Goal: Task Accomplishment & Management: Manage account settings

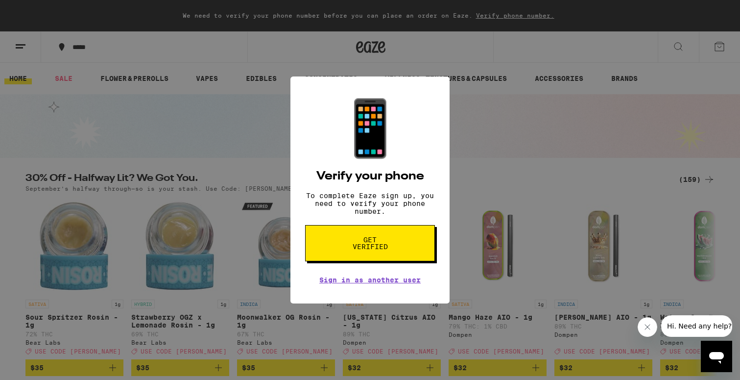
click at [376, 240] on span "Get verified" at bounding box center [370, 243] width 50 height 14
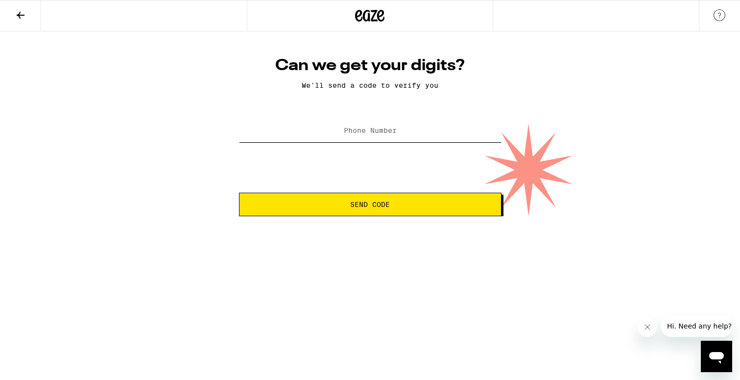
click at [372, 126] on input "Phone Number" at bounding box center [370, 131] width 263 height 22
type input "(925) 785-3259"
click at [370, 205] on button "Send Code" at bounding box center [370, 204] width 263 height 24
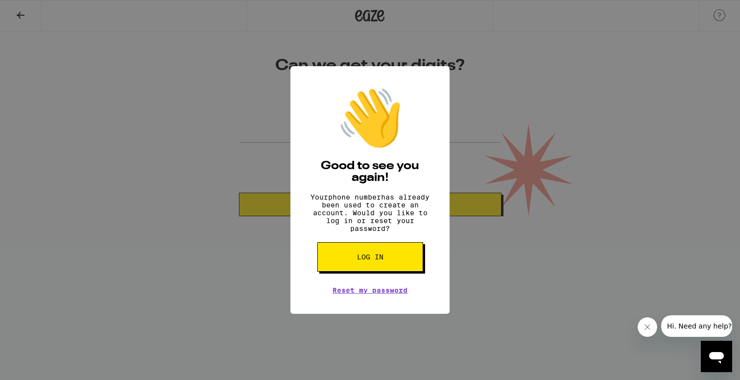
click at [491, 262] on div "👋 Good to see you again! Your phone number has already been used to create an a…" at bounding box center [370, 190] width 740 height 380
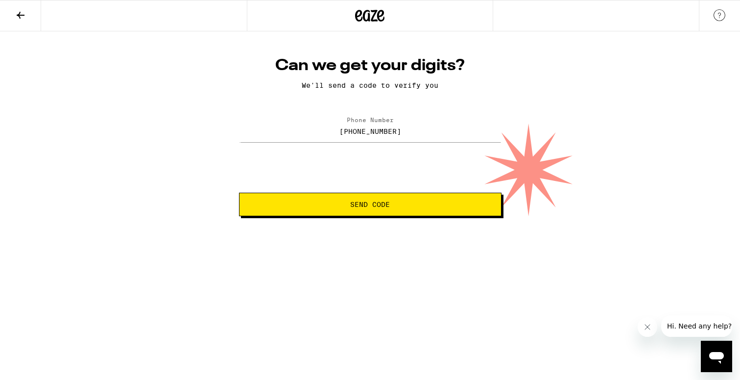
click at [716, 355] on icon "Open messaging window" at bounding box center [716, 358] width 15 height 12
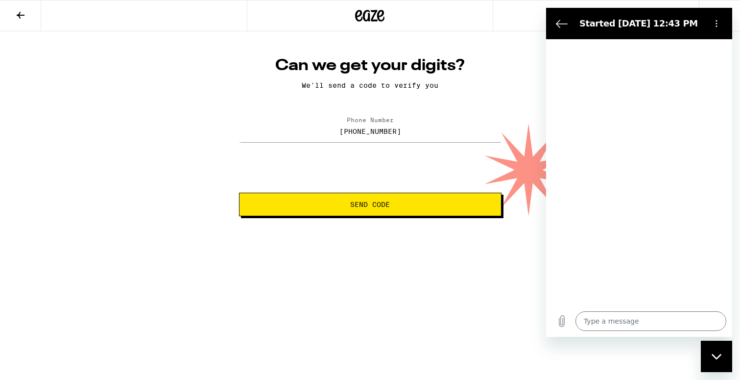
type textarea "x"
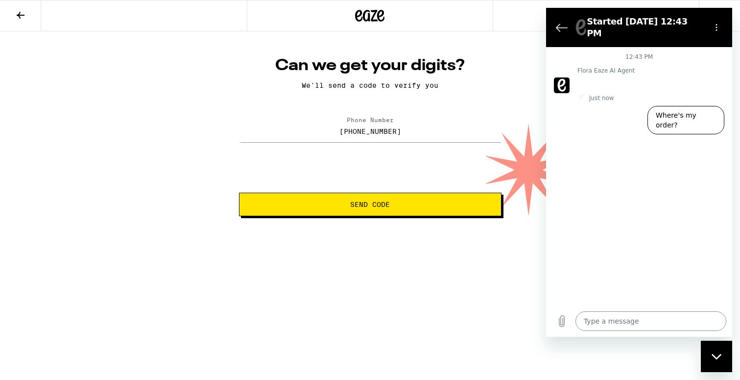
click at [621, 318] on textarea at bounding box center [651, 321] width 151 height 20
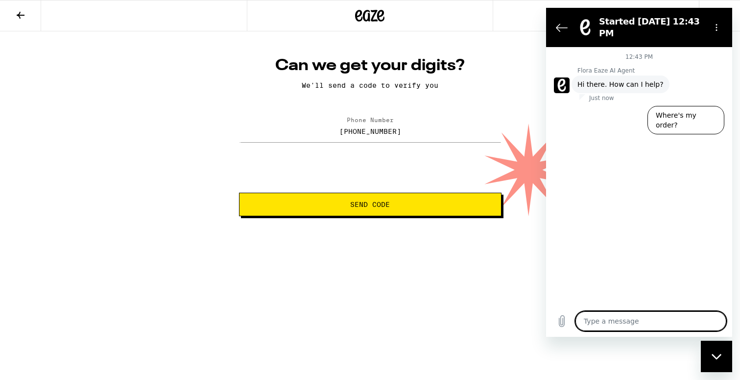
type textarea "P"
type textarea "x"
type textarea "Ph"
type textarea "x"
type textarea "Pho"
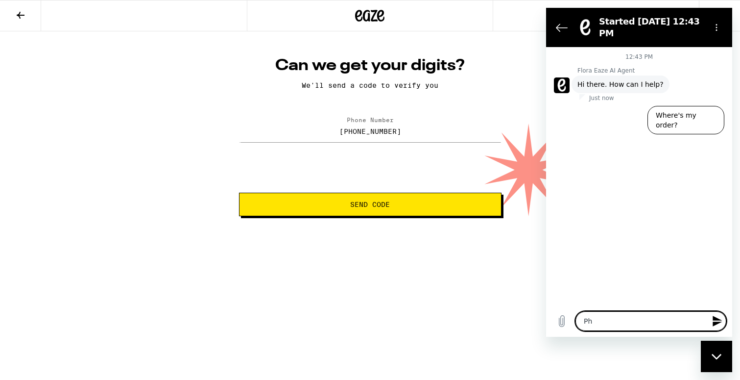
type textarea "x"
type textarea "Phon"
type textarea "x"
type textarea "Phone"
type textarea "x"
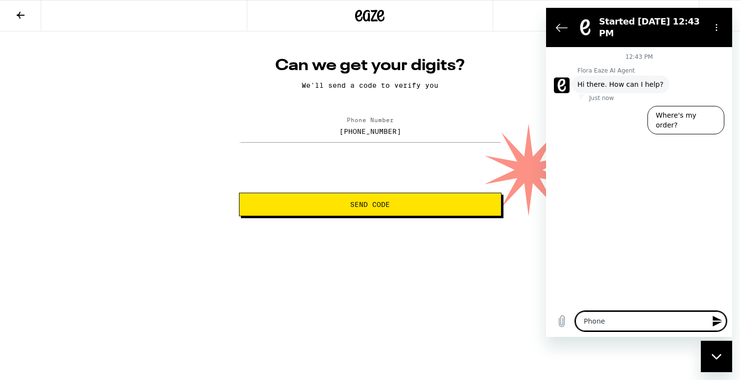
type textarea "Phone"
type textarea "x"
type textarea "Phone n"
type textarea "x"
type textarea "Phone nu"
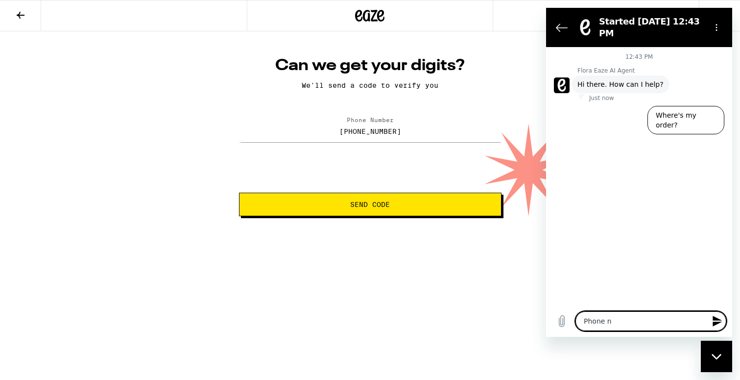
type textarea "x"
type textarea "Phone num"
type textarea "x"
type textarea "I"
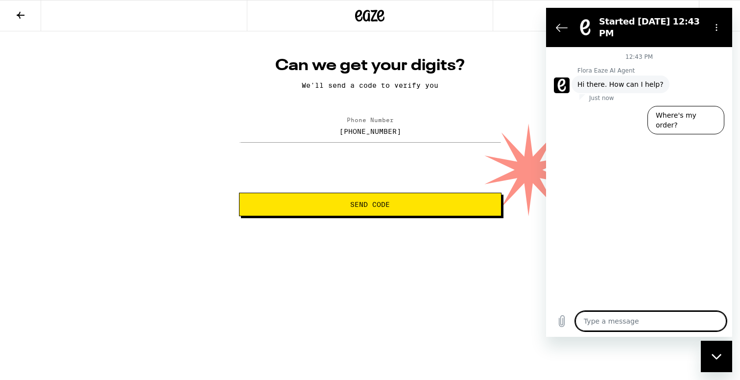
type textarea "x"
type textarea "It"
type textarea "x"
type textarea "It"
type textarea "x"
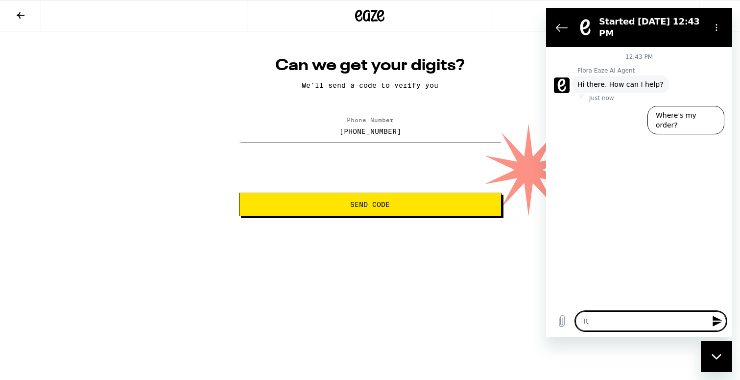
type textarea "It s"
type textarea "x"
type textarea "It sa"
type textarea "x"
type textarea "It say"
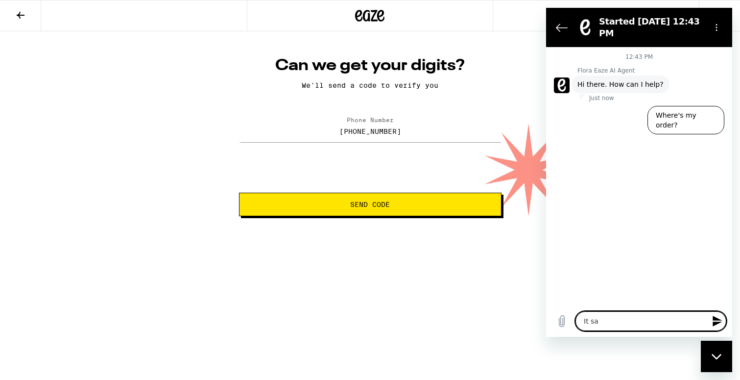
type textarea "x"
type textarea "It says"
type textarea "x"
type textarea "It says"
type textarea "x"
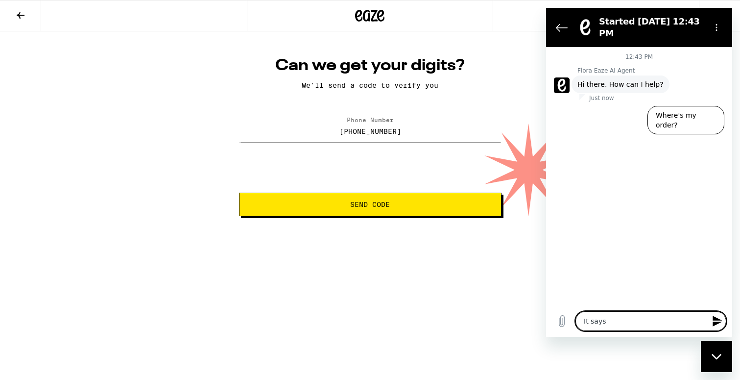
type textarea "It says m"
type textarea "x"
type textarea "It says my"
type textarea "x"
type textarea "It says my"
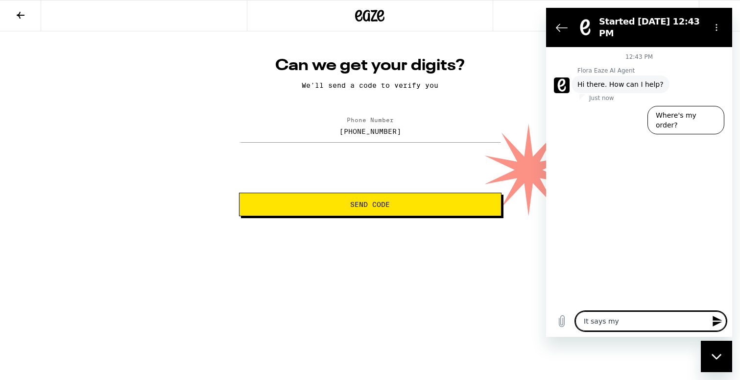
type textarea "x"
type textarea "It says my p"
type textarea "x"
type textarea "It says my ph"
type textarea "x"
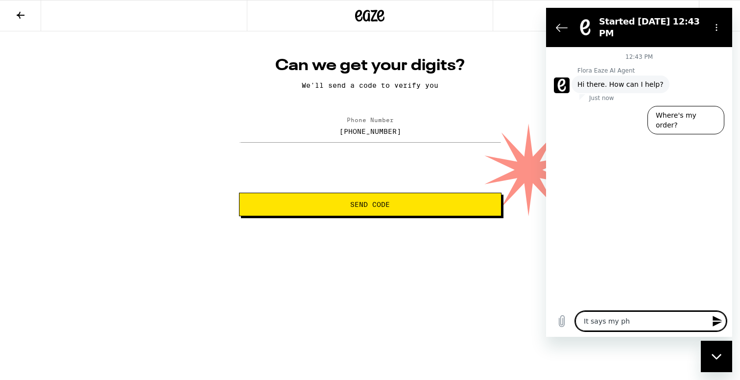
type textarea "It says my pho"
type textarea "x"
type textarea "It says my phon"
type textarea "x"
type textarea "It says my phone"
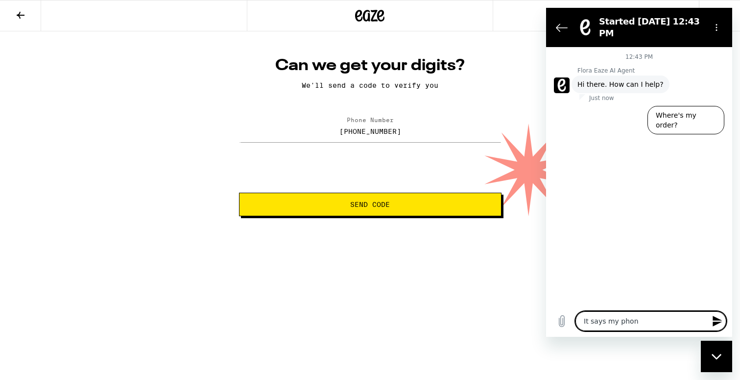
type textarea "x"
type textarea "It says my phone"
type textarea "x"
type textarea "It says my phone n"
type textarea "x"
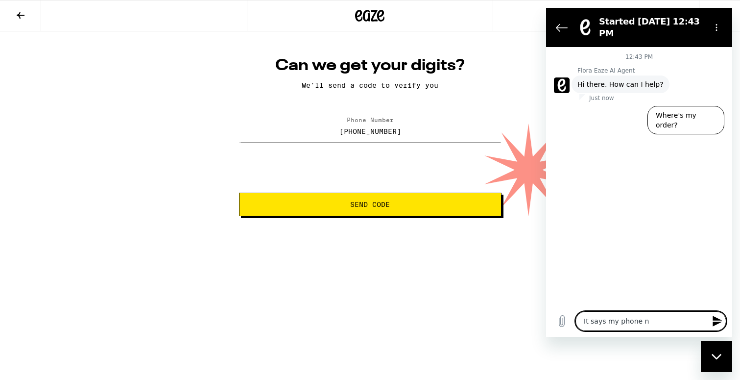
type textarea "It says my phone nu"
type textarea "x"
type textarea "It says my phone num"
type textarea "x"
type textarea "It says my phone numb"
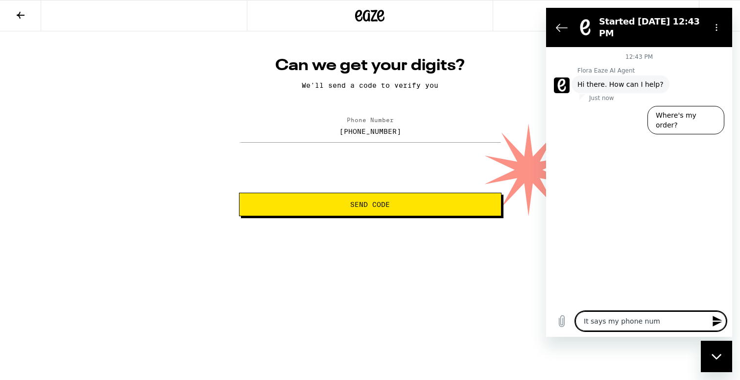
type textarea "x"
type textarea "It says my phone numbe"
type textarea "x"
type textarea "It says my phone number"
type textarea "x"
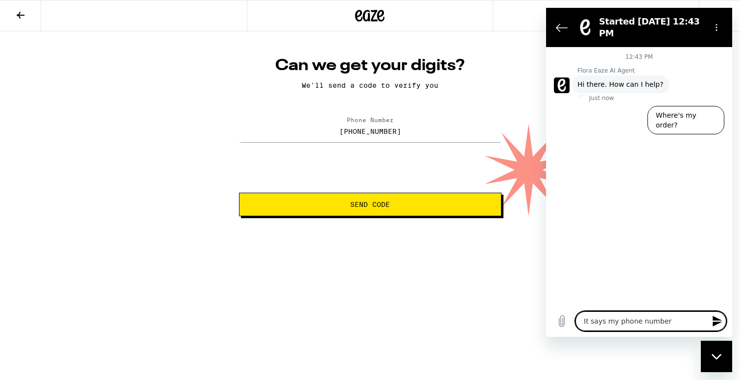
type textarea "It says my phone number"
type textarea "x"
type textarea "It says my phone number i"
type textarea "x"
type textarea "It says my phone number is"
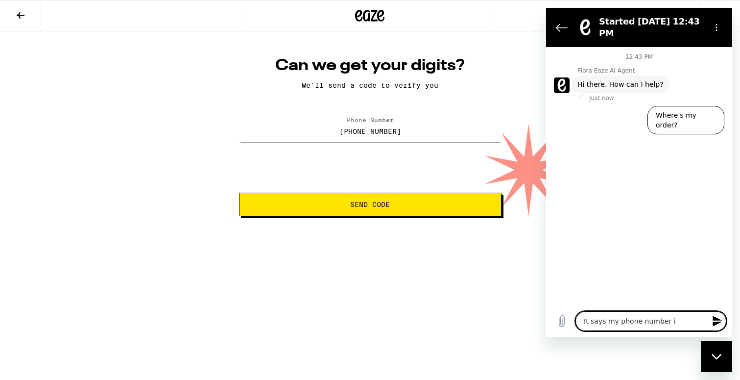
type textarea "x"
type textarea "It says my phone number is"
type textarea "x"
type textarea "It says my phone number is u"
type textarea "x"
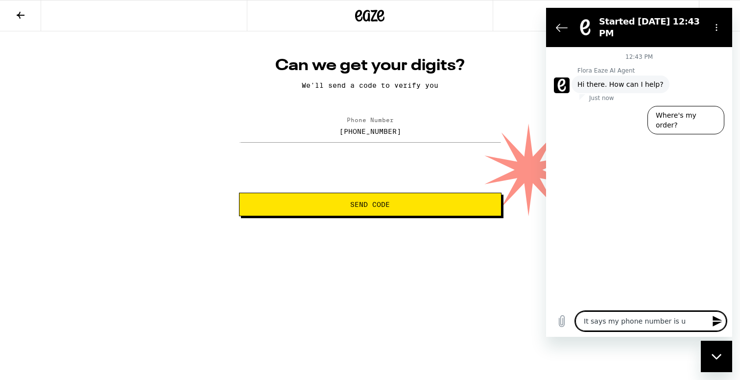
type textarea "It says my phone number is us"
type textarea "x"
type textarea "It says my phone number is use"
type textarea "x"
type textarea "It says my phone number is used"
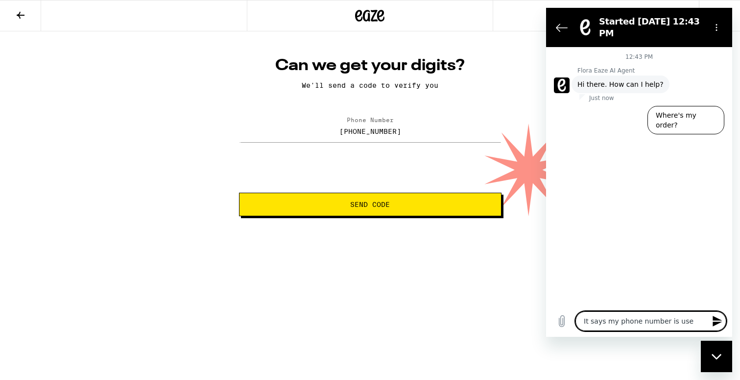
type textarea "x"
type textarea "It says my phone number is used"
type textarea "x"
type textarea "It says my phone number is used o"
type textarea "x"
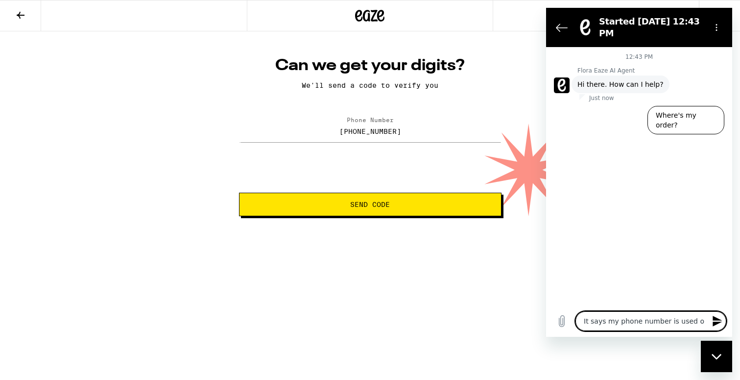
type textarea "It says my phone number is used on"
type textarea "x"
type textarea "It says my phone number is used on"
type textarea "x"
type textarea "It says my phone number is used on a"
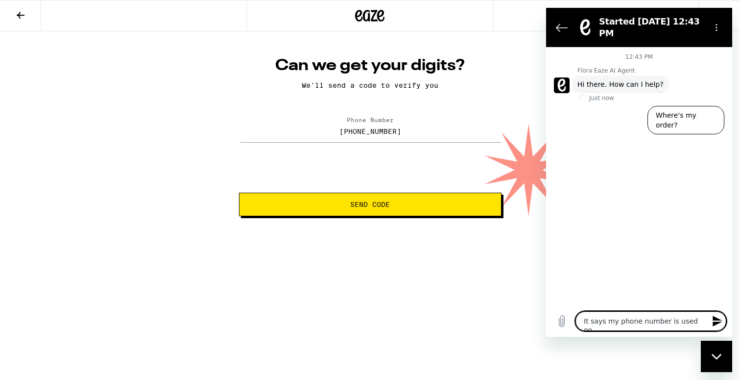
type textarea "x"
type textarea "It says my phone number is used on an"
type textarea "x"
type textarea "It says my phone number is used on ano"
type textarea "x"
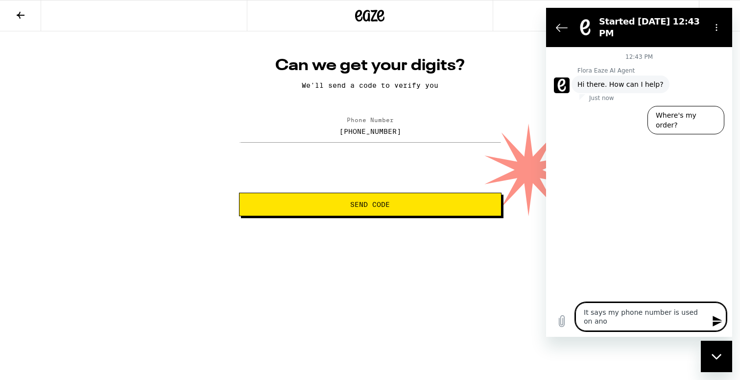
type textarea "It says my phone number is used on anot"
type textarea "x"
type textarea "It says my phone number is used on anoth"
type textarea "x"
type textarea "It says my phone number is used on anothe"
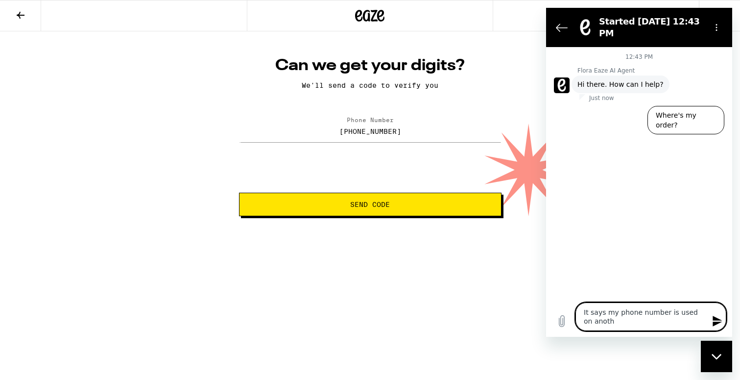
type textarea "x"
type textarea "It says my phone number is used on another"
type textarea "x"
type textarea "It says my phone number is used on another"
type textarea "x"
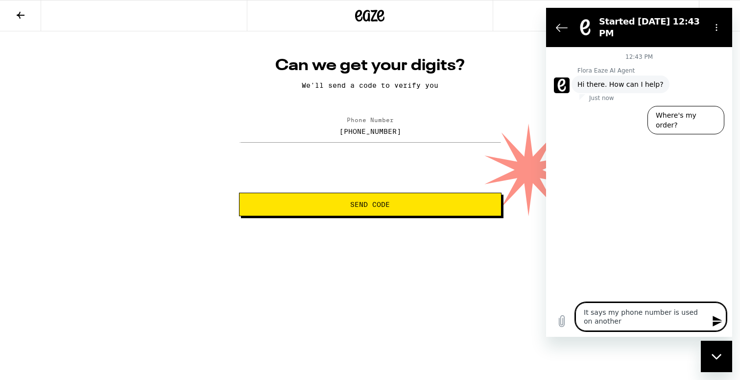
type textarea "It says my phone number is used on another a"
type textarea "x"
type textarea "It says my phone number is used on another ac"
type textarea "x"
type textarea "It says my phone number is used on another acc"
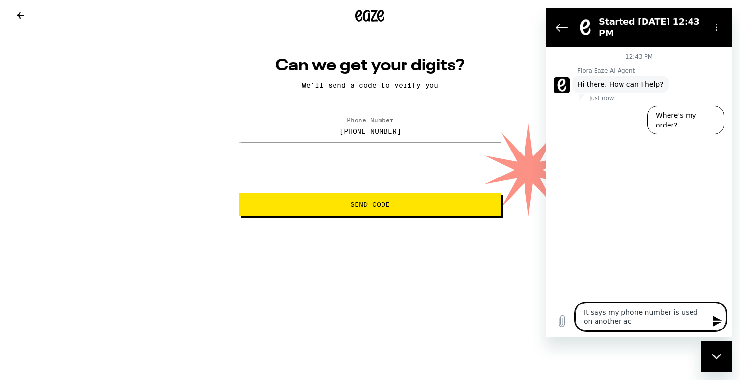
type textarea "x"
type textarea "It says my phone number is used on another acco"
type textarea "x"
type textarea "It says my phone number is used on another accou"
type textarea "x"
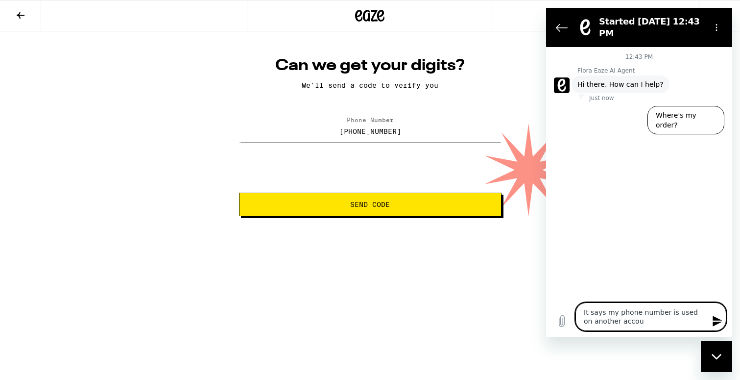
type textarea "It says my phone number is used on another accoun"
type textarea "x"
type textarea "It says my phone number is used on another account"
type textarea "x"
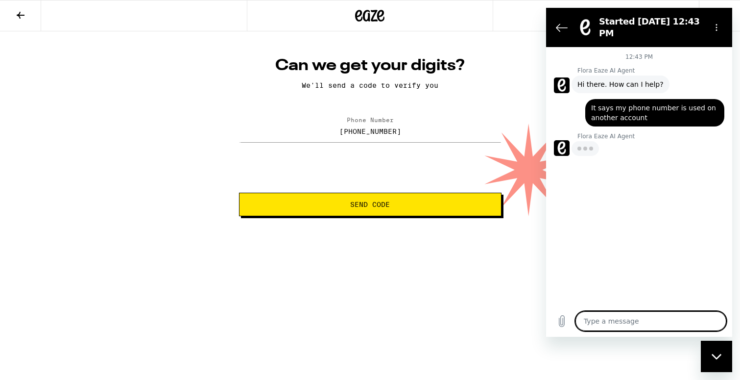
type textarea "x"
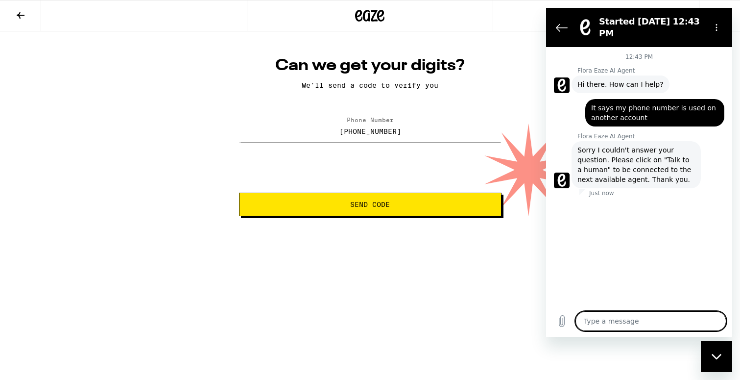
type textarea "T"
type textarea "x"
type textarea "Ta"
type textarea "x"
type textarea "Tal"
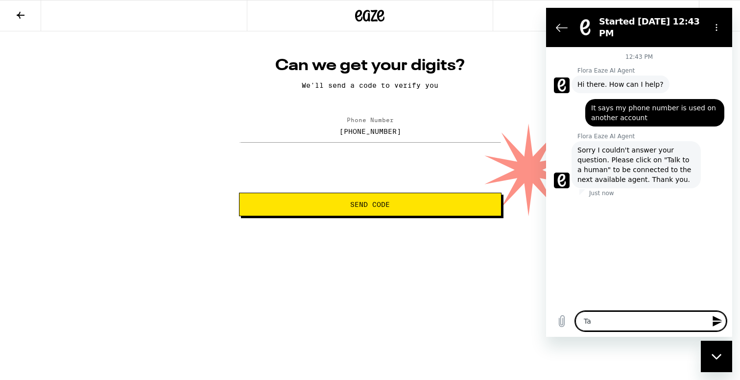
type textarea "x"
type textarea "Talk"
type textarea "x"
type textarea "Talk"
type textarea "x"
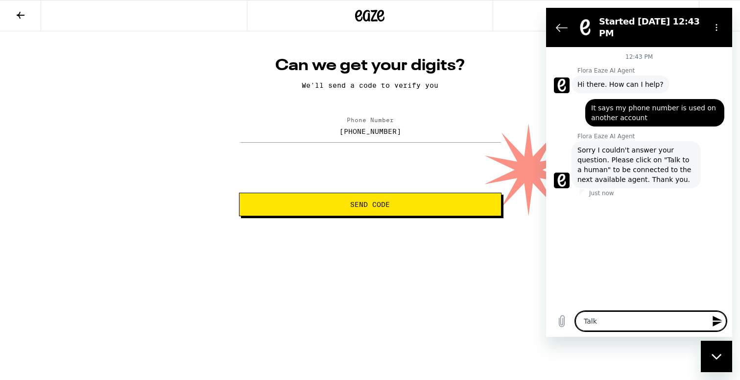
type textarea "Talk t"
type textarea "x"
type textarea "Talk to"
type textarea "x"
type textarea "Talk to"
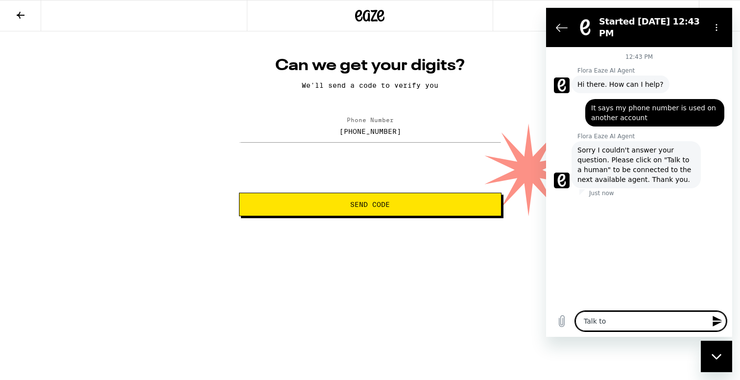
type textarea "x"
type textarea "Talk to a"
type textarea "x"
type textarea "Talk to a"
type textarea "x"
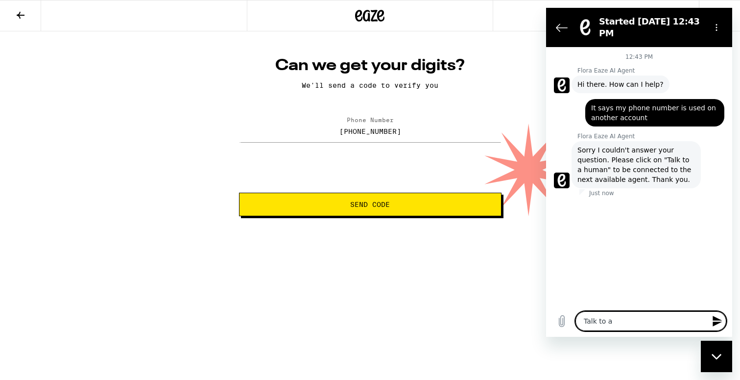
type textarea "Talk to a h"
type textarea "x"
type textarea "Talk to a hu"
type textarea "x"
type textarea "Talk to a hum"
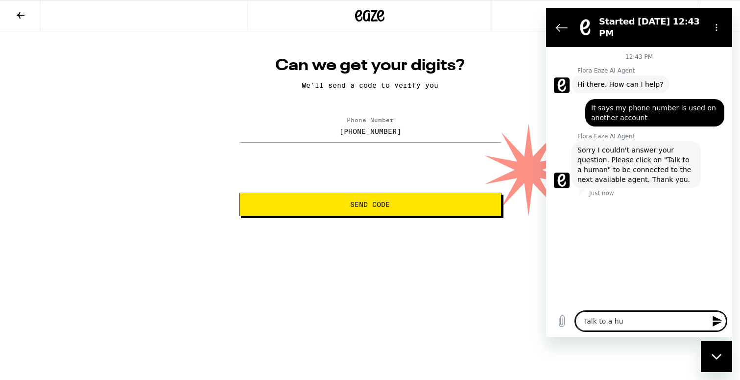
type textarea "x"
type textarea "Talk to a huma"
type textarea "x"
type textarea "Talk to a human"
type textarea "x"
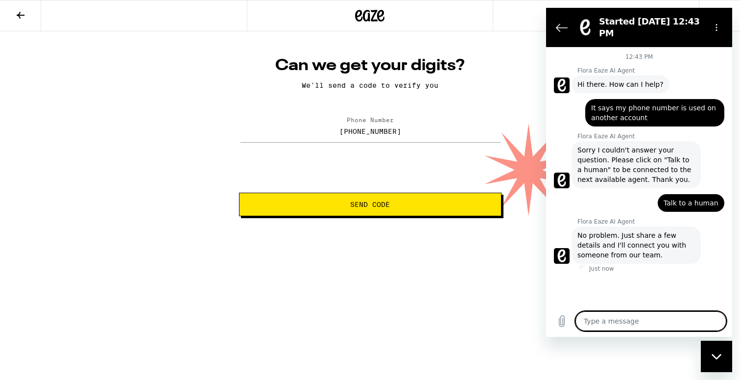
type textarea "x"
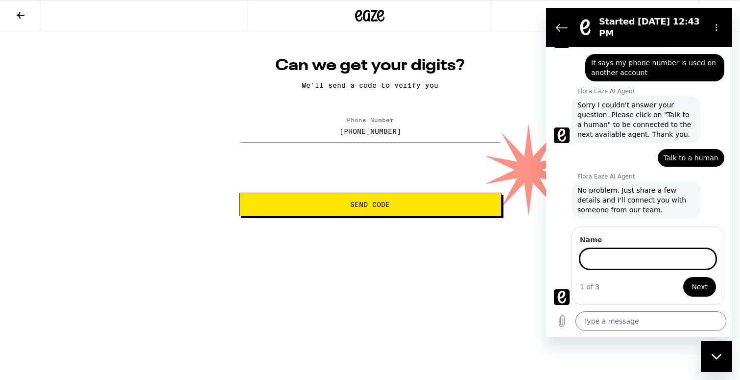
scroll to position [45, 0]
type input "Valerie"
click at [700, 287] on button "Next" at bounding box center [699, 287] width 33 height 20
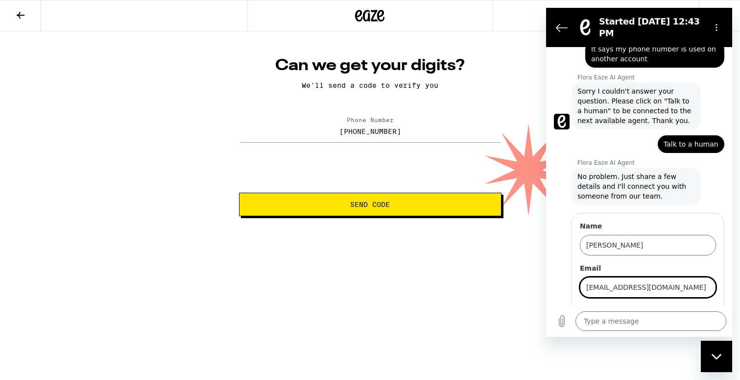
type input "pualani1717@gmail.com"
click at [700, 315] on button "Next" at bounding box center [699, 315] width 33 height 20
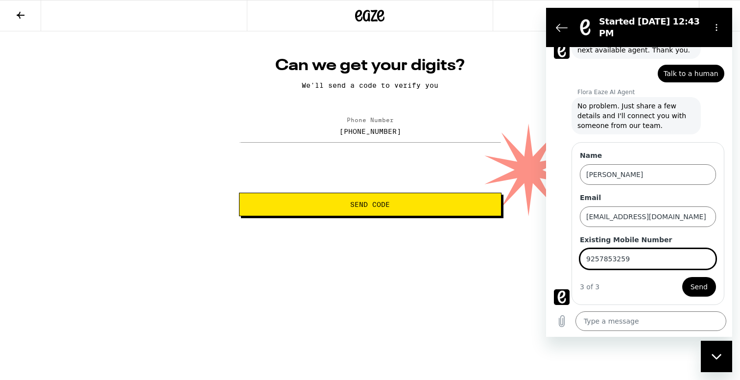
type input "9257853259"
click at [699, 287] on button "Send" at bounding box center [699, 287] width 34 height 20
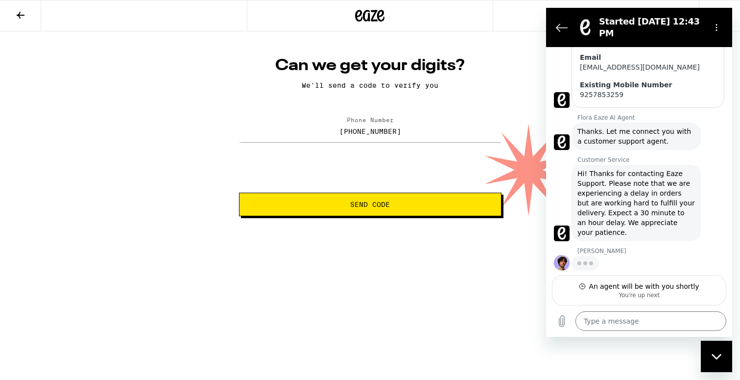
scroll to position [263, 0]
type textarea "x"
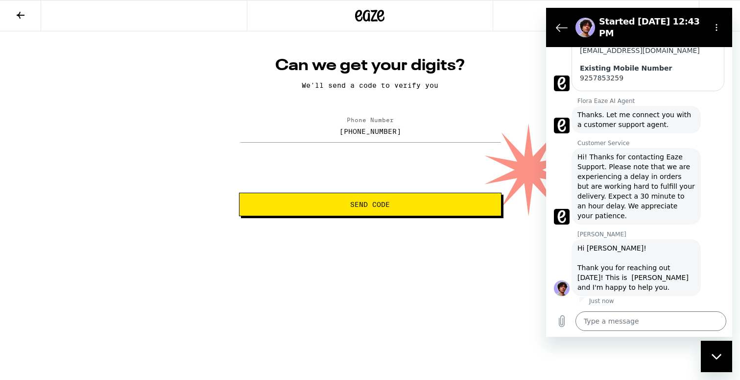
scroll to position [281, 0]
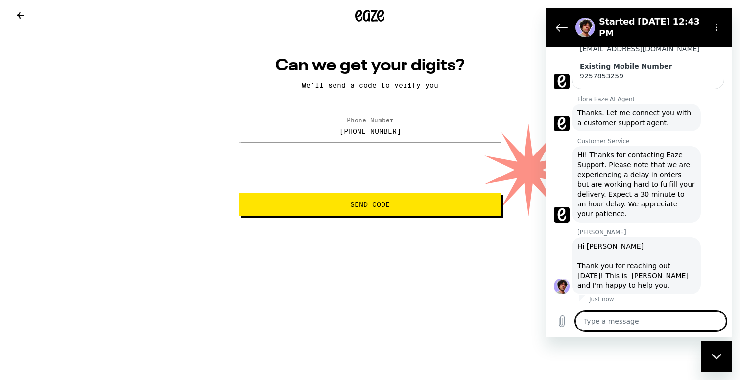
click at [620, 321] on textarea at bounding box center [651, 321] width 151 height 20
type textarea "H"
type textarea "x"
type textarea "He"
type textarea "x"
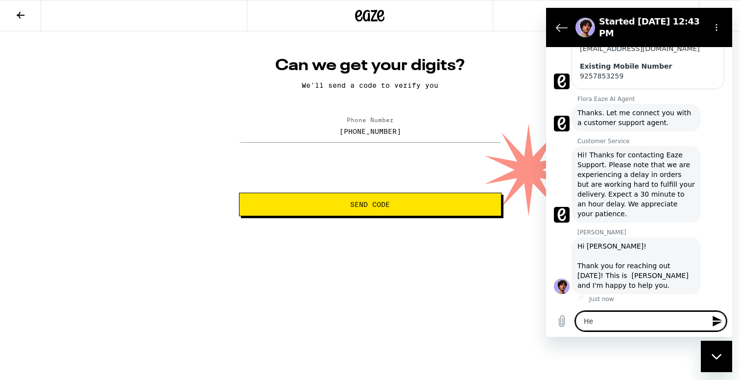
type textarea "Hel"
type textarea "x"
type textarea "Hell"
type textarea "x"
type textarea "Hel"
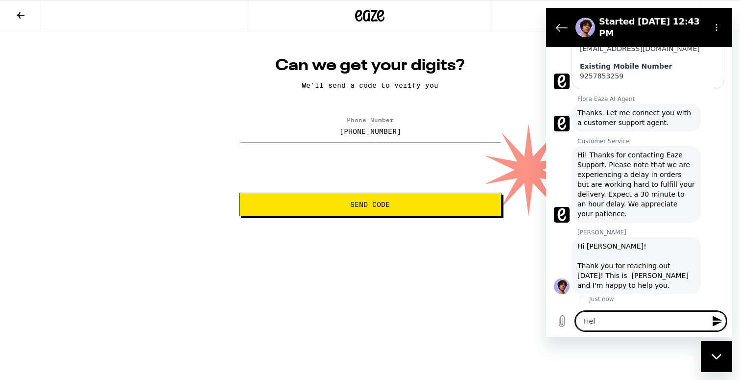
type textarea "x"
type textarea "He"
type textarea "x"
type textarea "H"
type textarea "x"
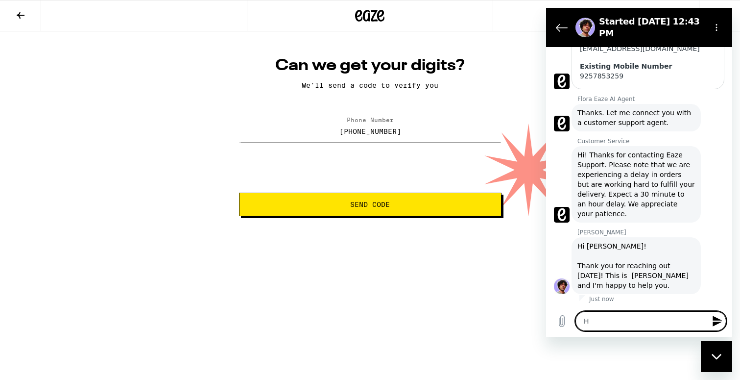
type textarea "HI"
type textarea "x"
type textarea "HI"
type textarea "x"
type textarea "HI I"
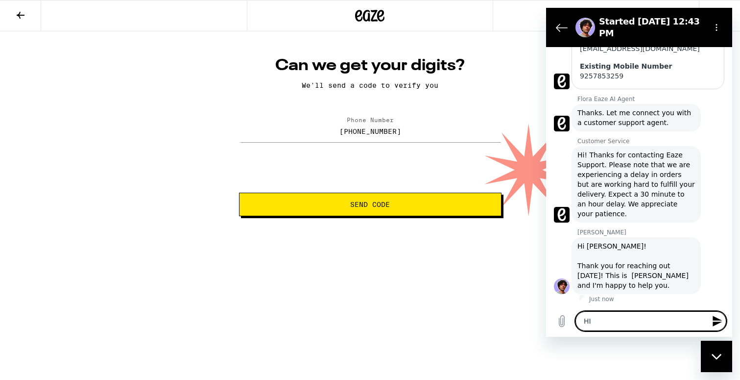
type textarea "x"
type textarea "HI Is"
type textarea "x"
type textarea "HI Isa"
type textarea "x"
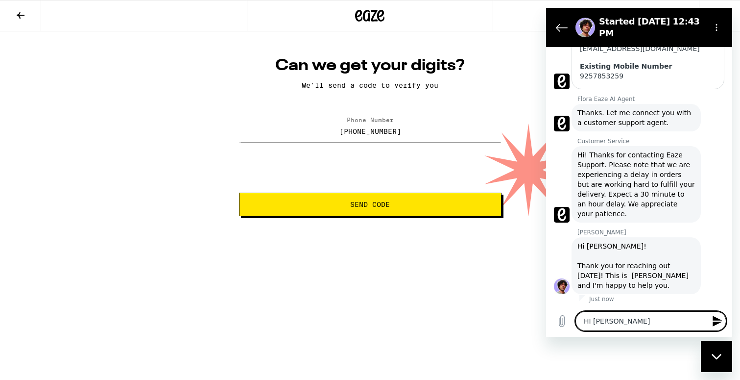
type textarea "HI Isai"
type textarea "x"
type textarea "HI Isai!"
type textarea "x"
type textarea "HI Isai!"
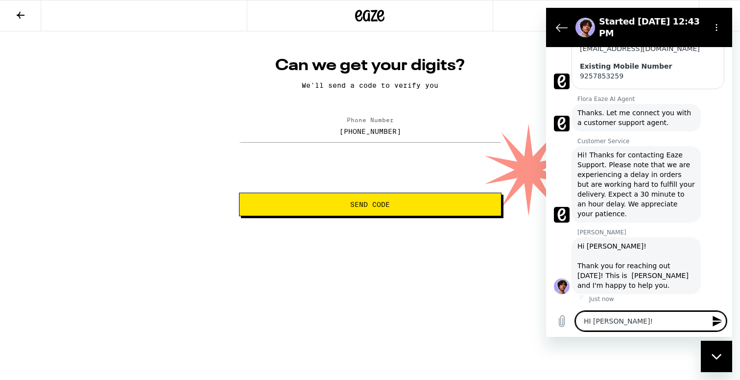
type textarea "x"
type textarea "HI Isai! T"
type textarea "x"
type textarea "HI Isai! Th"
type textarea "x"
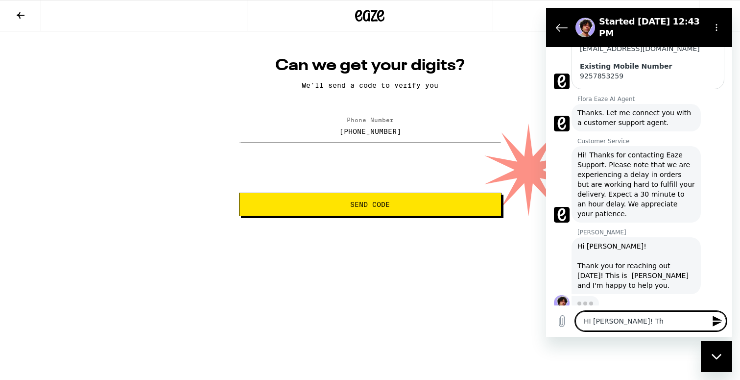
type textarea "HI Isai! Tha"
type textarea "x"
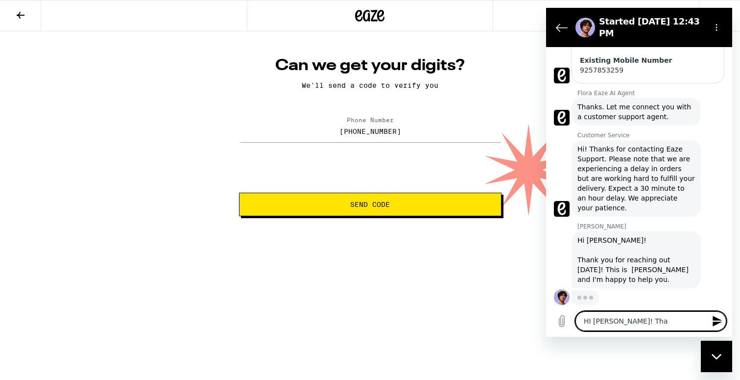
type textarea "HI Isai! Than"
type textarea "x"
type textarea "HI Isai! Thank"
type textarea "x"
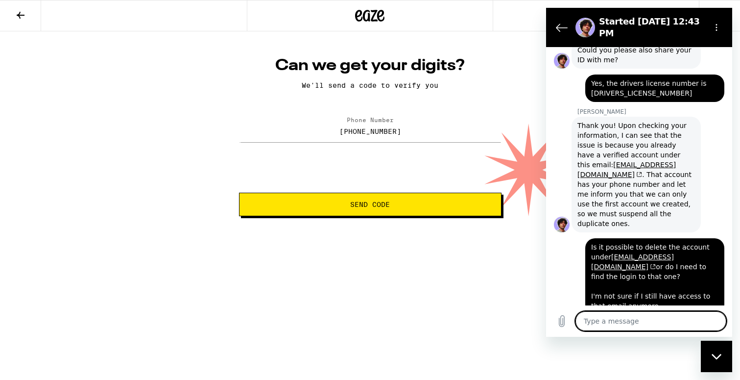
scroll to position [826, 0]
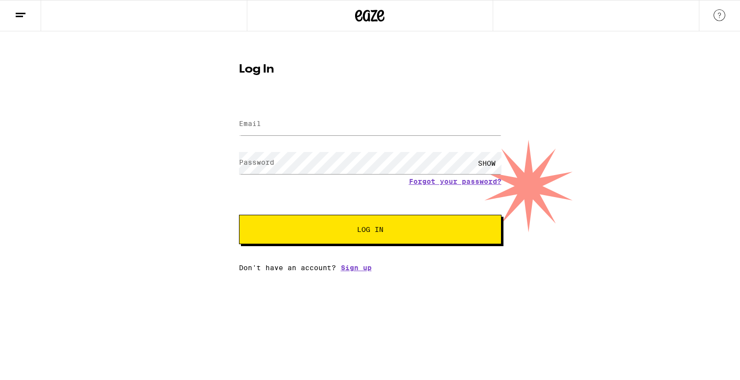
click at [376, 96] on div "Log In Email Email Password Password SHOW Forgot your password? Log In Don't ha…" at bounding box center [370, 164] width 282 height 216
type input "[EMAIL_ADDRESS][DOMAIN_NAME]"
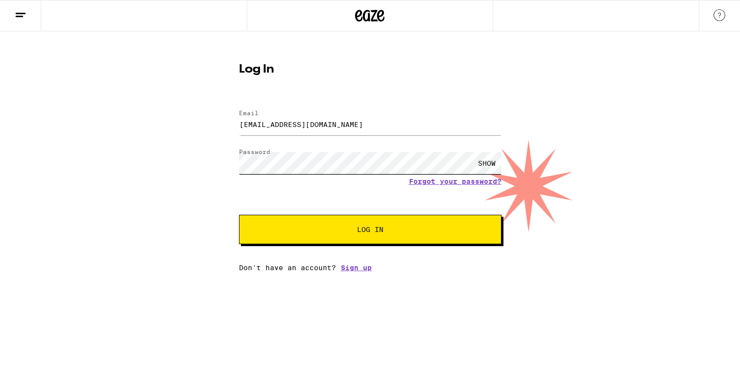
click at [370, 230] on button "Log In" at bounding box center [370, 229] width 263 height 29
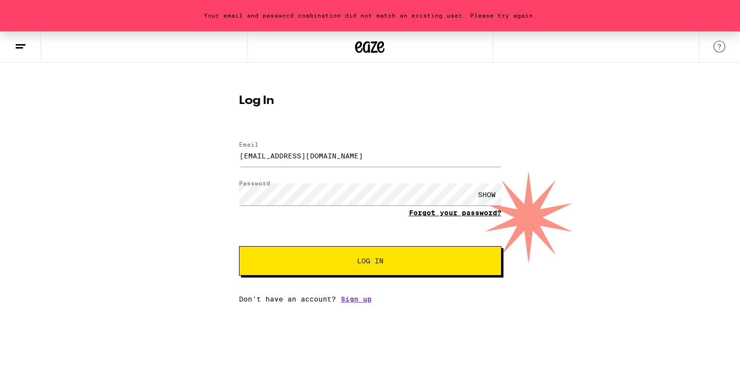
click at [460, 209] on link "Forgot your password?" at bounding box center [455, 213] width 93 height 8
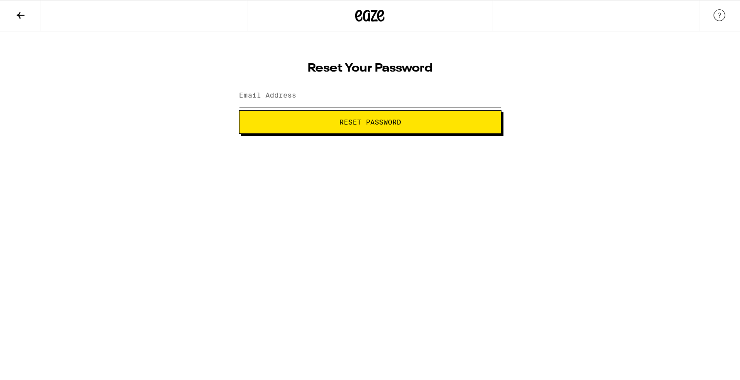
click at [326, 93] on input "Email Address" at bounding box center [370, 96] width 263 height 22
type input "[EMAIL_ADDRESS][DOMAIN_NAME]"
click at [370, 122] on button "Reset Password" at bounding box center [370, 122] width 263 height 24
click at [370, 122] on button "Submit" at bounding box center [370, 122] width 263 height 24
